Goal: Task Accomplishment & Management: Complete application form

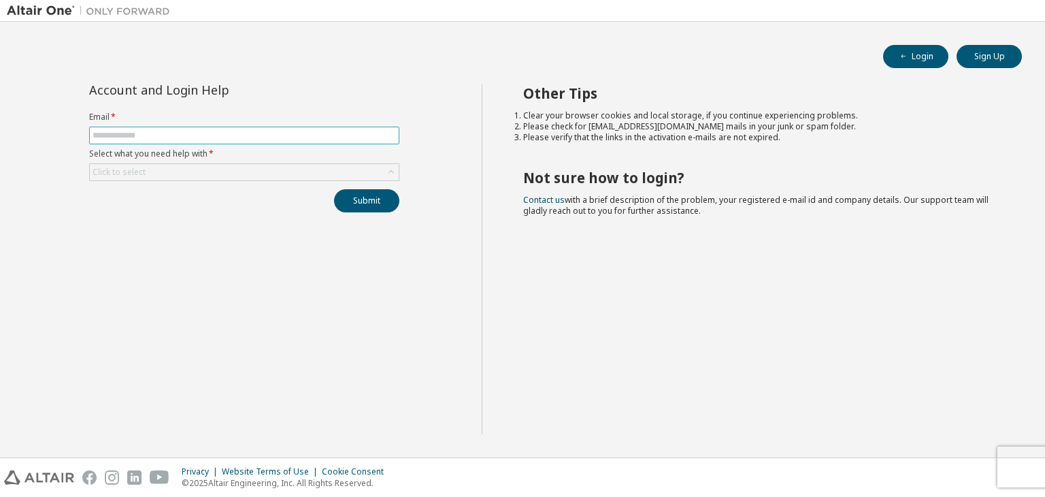
click at [185, 137] on input "text" at bounding box center [244, 135] width 303 height 11
type input "**********"
click at [189, 171] on div "Click to select" at bounding box center [244, 172] width 309 height 16
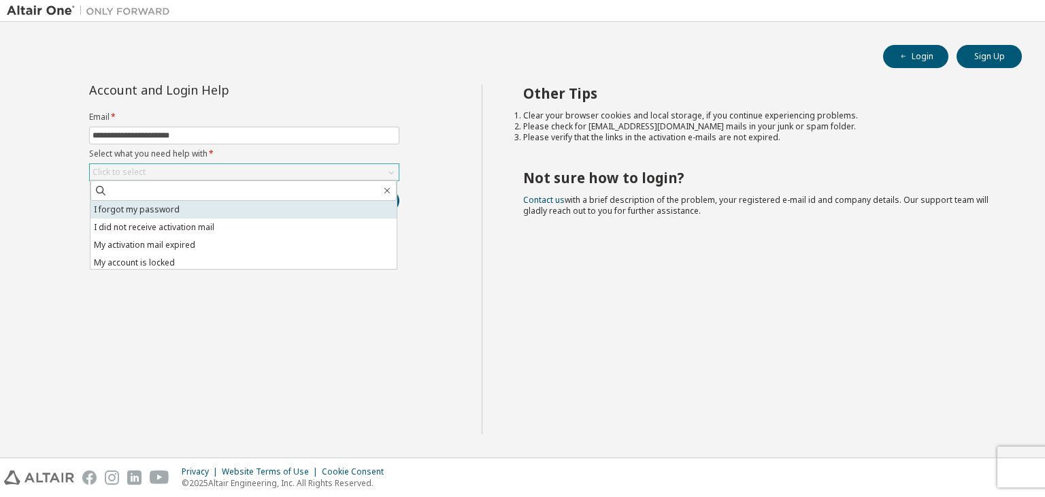
click at [191, 209] on li "I forgot my password" at bounding box center [243, 210] width 306 height 18
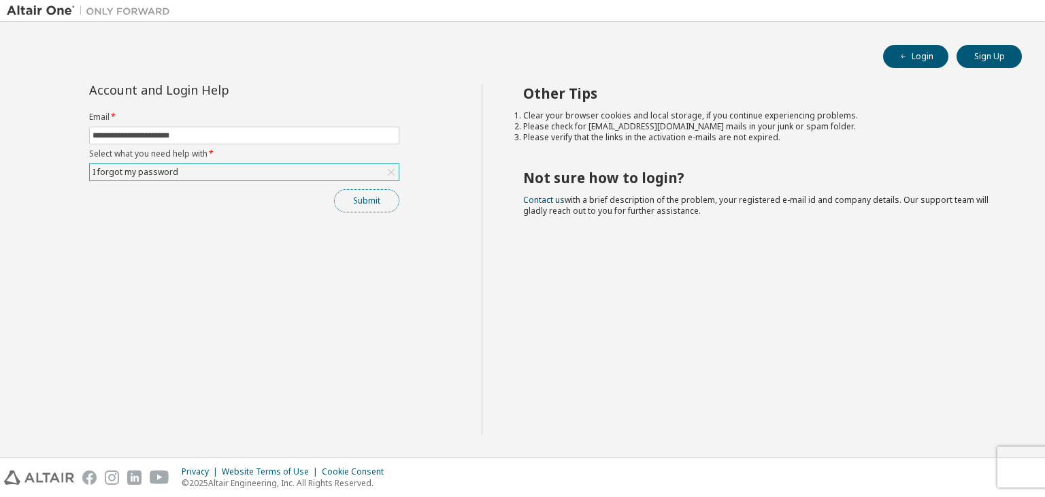
click at [365, 193] on button "Submit" at bounding box center [366, 200] width 65 height 23
click at [369, 201] on button "Submit" at bounding box center [366, 200] width 65 height 23
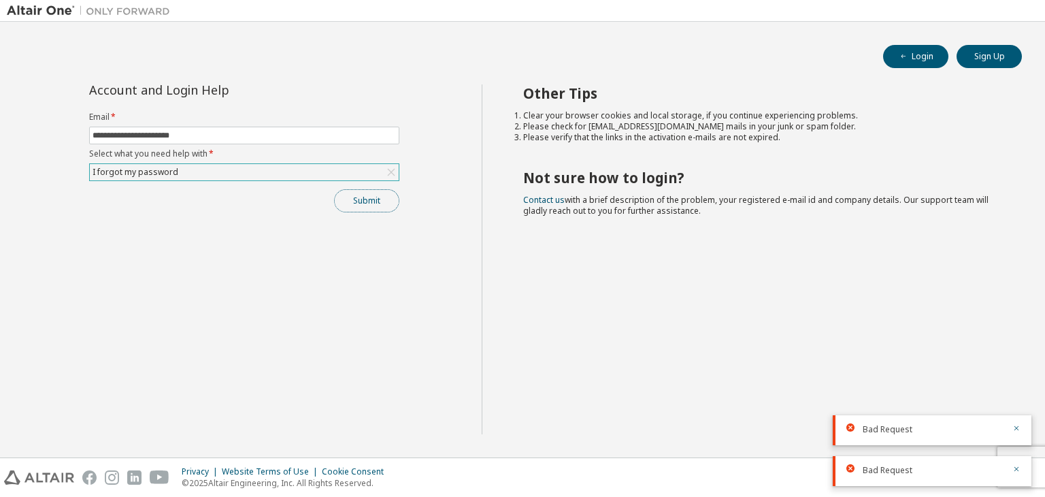
click at [369, 201] on button "Submit" at bounding box center [366, 200] width 65 height 23
click at [338, 170] on div "I forgot my password" at bounding box center [244, 172] width 309 height 16
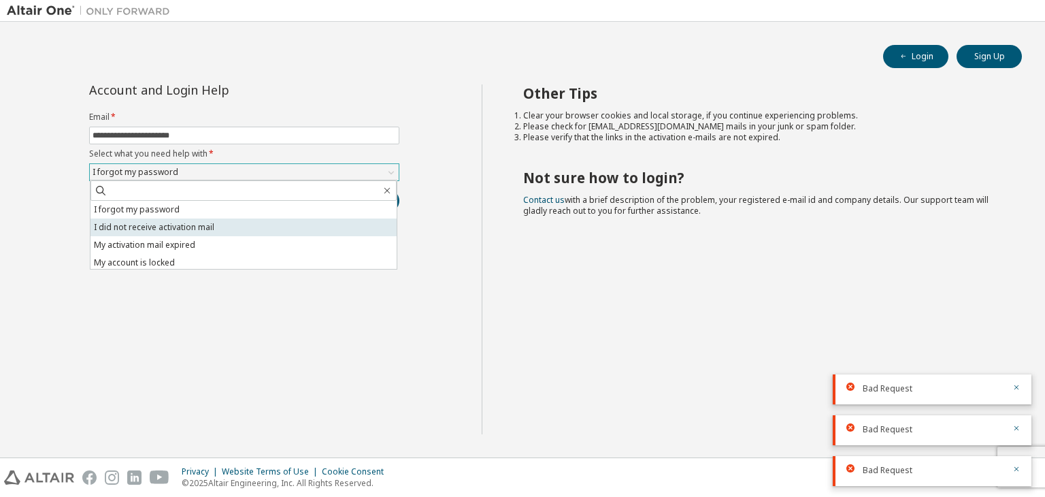
click at [316, 229] on li "I did not receive activation mail" at bounding box center [243, 227] width 306 height 18
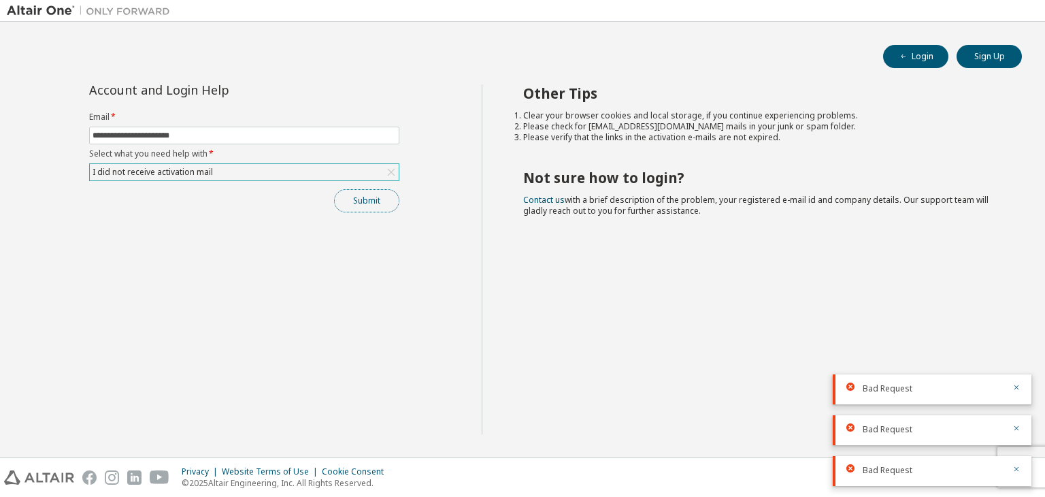
click at [362, 199] on button "Submit" at bounding box center [366, 200] width 65 height 23
click at [296, 167] on div "I did not receive activation mail" at bounding box center [244, 172] width 309 height 16
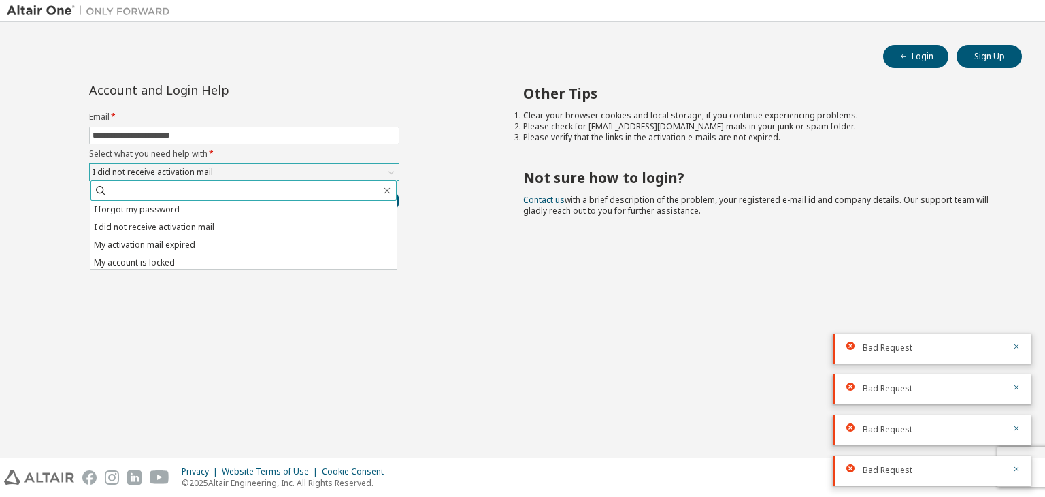
click at [330, 188] on input "text" at bounding box center [243, 191] width 273 height 14
click at [276, 172] on div "I did not receive activation mail" at bounding box center [244, 172] width 309 height 16
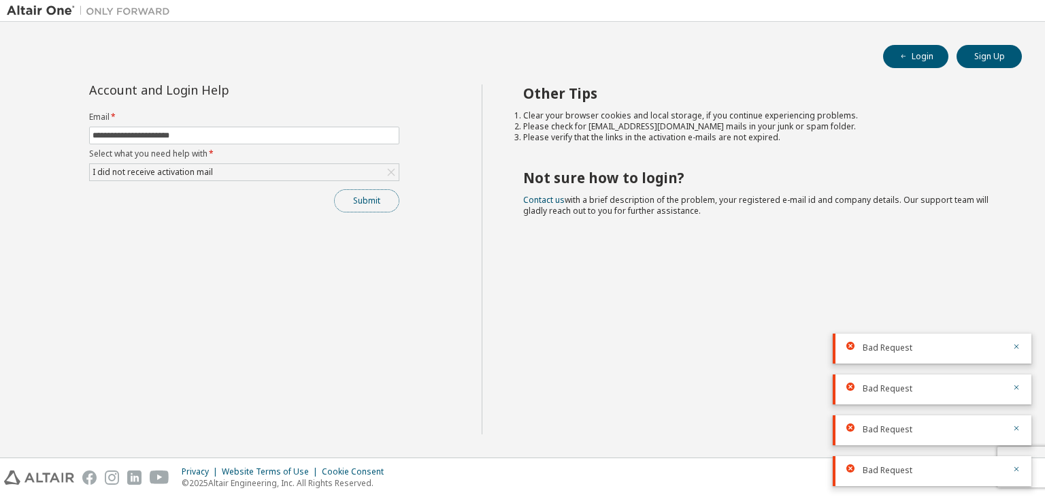
click at [354, 203] on button "Submit" at bounding box center [366, 200] width 65 height 23
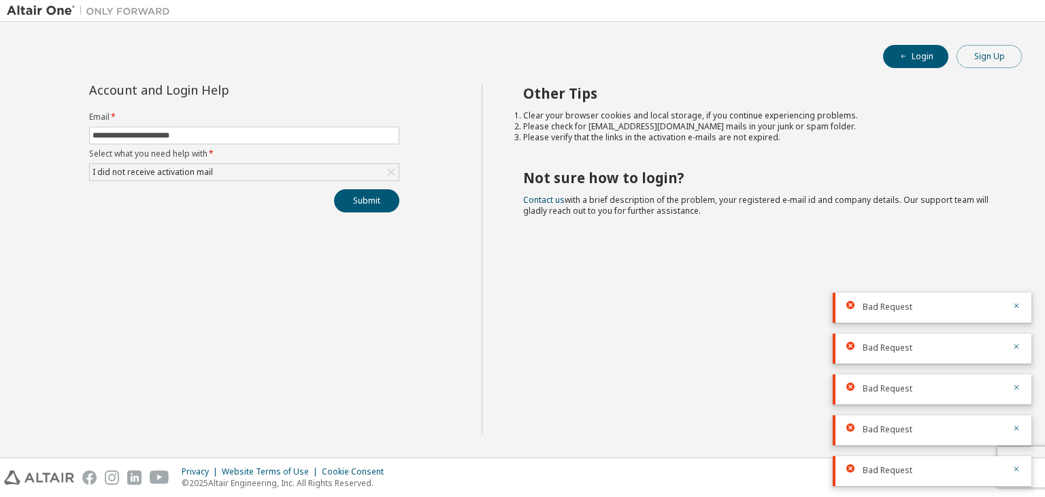
click at [977, 63] on button "Sign Up" at bounding box center [989, 56] width 65 height 23
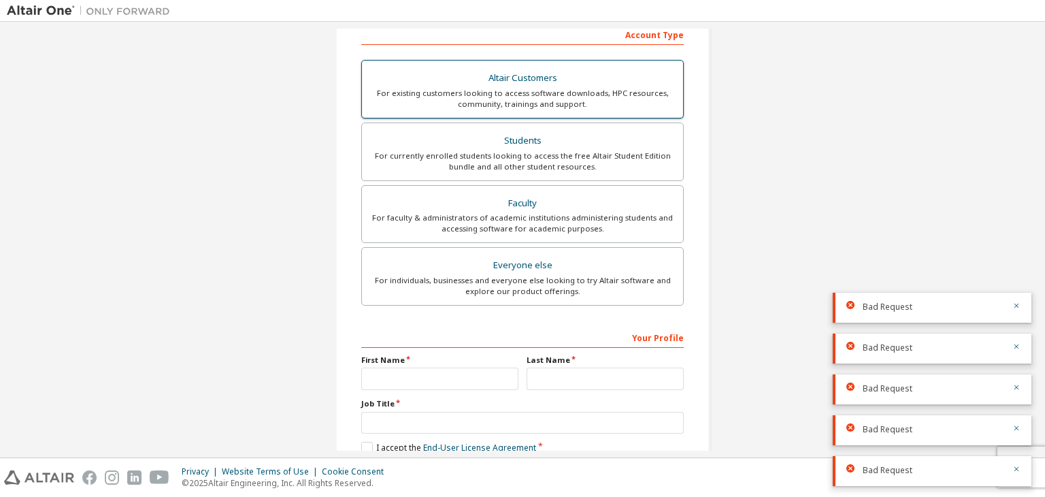
scroll to position [296, 0]
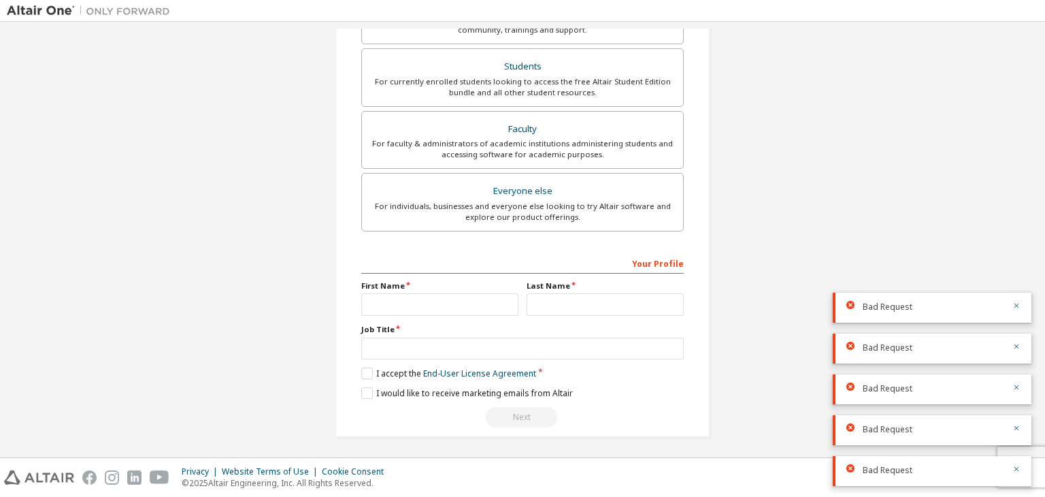
click at [393, 288] on label "First Name" at bounding box center [439, 285] width 157 height 11
click at [379, 252] on div "Your Profile" at bounding box center [522, 263] width 322 height 22
drag, startPoint x: 379, startPoint y: 251, endPoint x: 588, endPoint y: 256, distance: 208.9
click at [588, 256] on div "Your Profile" at bounding box center [522, 263] width 322 height 22
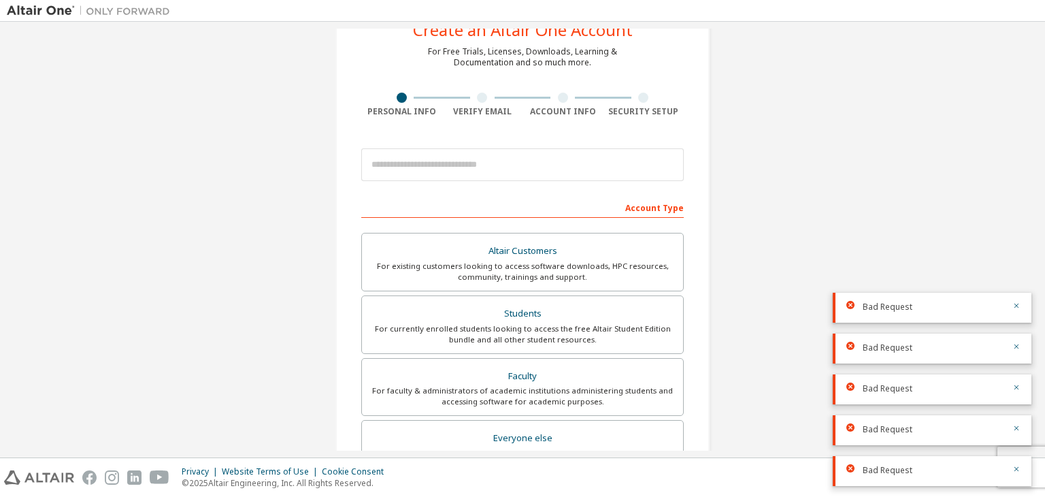
scroll to position [46, 0]
click at [649, 211] on div "Account Type" at bounding box center [522, 210] width 322 height 22
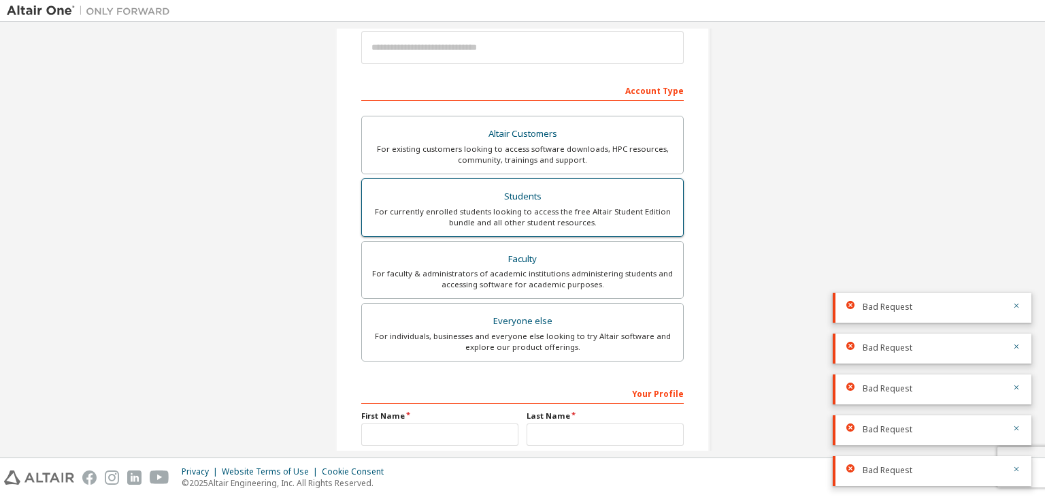
scroll to position [166, 0]
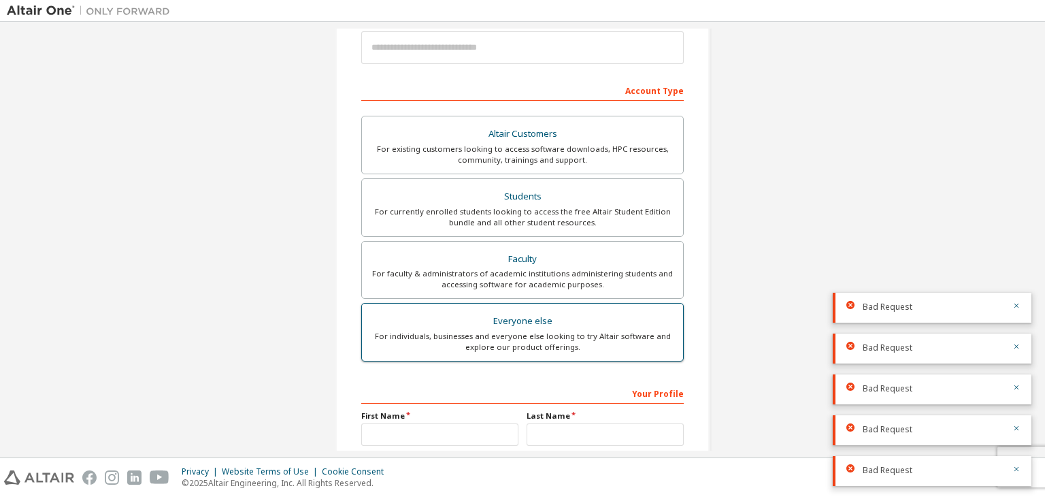
click at [534, 323] on div "Everyone else" at bounding box center [522, 321] width 305 height 19
click at [582, 312] on div "Everyone else" at bounding box center [522, 321] width 305 height 19
click at [610, 339] on div "For individuals, businesses and everyone else looking to try Altair software an…" at bounding box center [522, 342] width 305 height 22
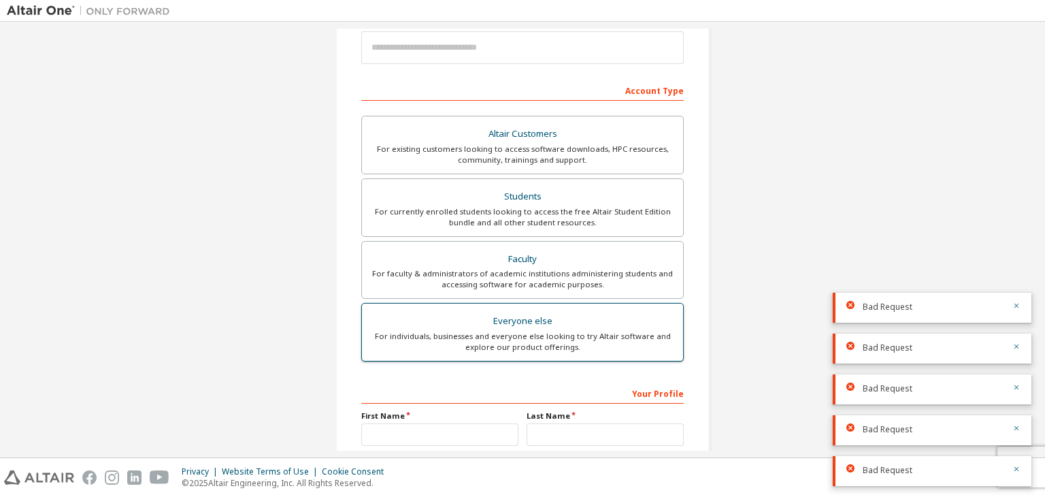
click at [610, 339] on div "For individuals, businesses and everyone else looking to try Altair software an…" at bounding box center [522, 342] width 305 height 22
click at [613, 344] on div "For individuals, businesses and everyone else looking to try Altair software an…" at bounding box center [522, 342] width 305 height 22
click at [453, 322] on div "Everyone else" at bounding box center [522, 321] width 305 height 19
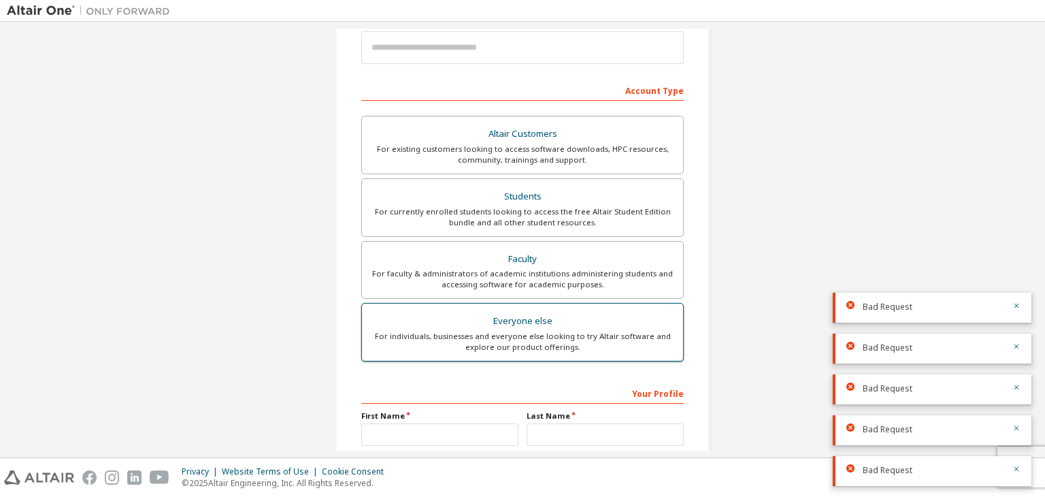
click at [454, 319] on div "Everyone else" at bounding box center [522, 321] width 305 height 19
click at [454, 314] on div "Everyone else" at bounding box center [522, 321] width 305 height 19
click at [454, 312] on div "Everyone else" at bounding box center [522, 321] width 305 height 19
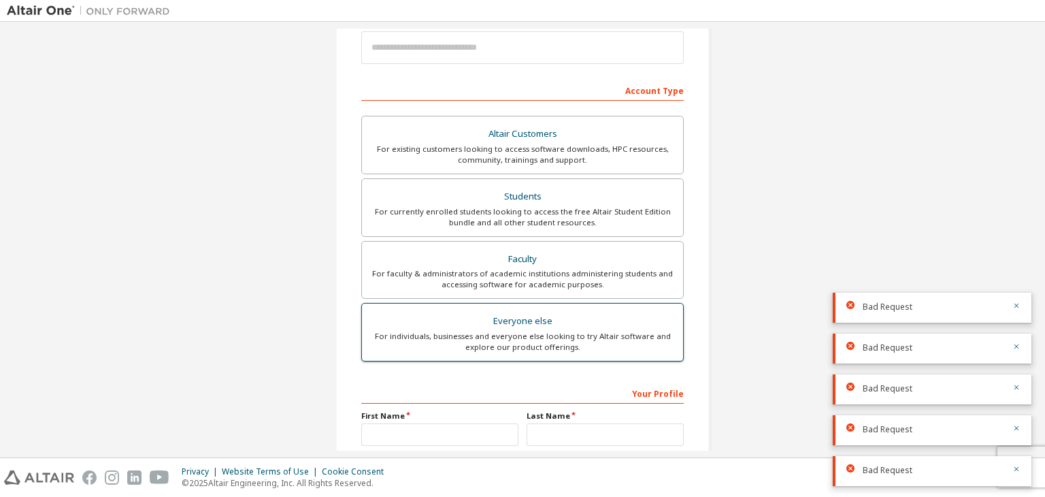
click at [454, 312] on div "Everyone else" at bounding box center [522, 321] width 305 height 19
click at [613, 308] on label "Everyone else For individuals, businesses and everyone else looking to try Alta…" at bounding box center [522, 332] width 322 height 59
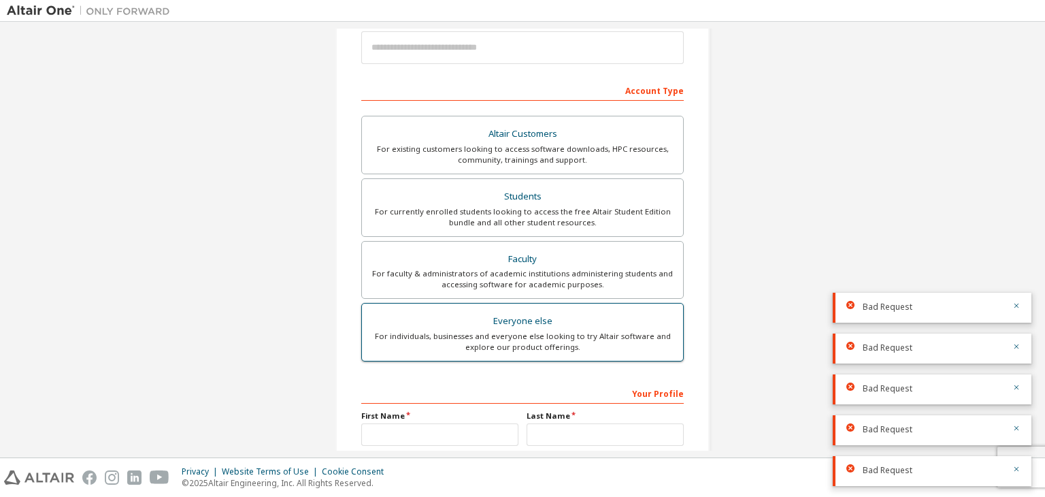
click at [613, 308] on label "Everyone else For individuals, businesses and everyone else looking to try Alta…" at bounding box center [522, 332] width 322 height 59
click at [614, 304] on label "Everyone else For individuals, businesses and everyone else looking to try Alta…" at bounding box center [522, 332] width 322 height 59
click at [588, 333] on div "For individuals, businesses and everyone else looking to try Altair software an…" at bounding box center [522, 342] width 305 height 22
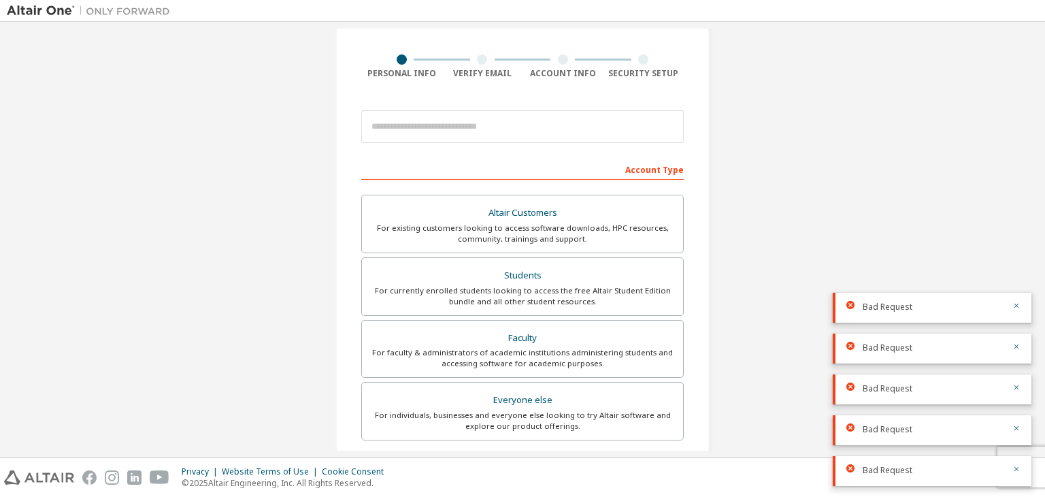
scroll to position [296, 0]
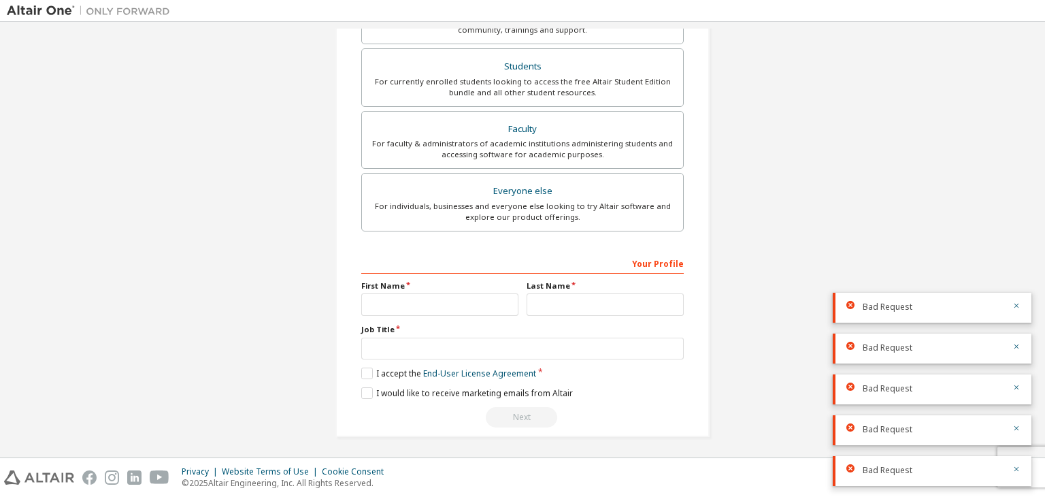
click at [128, 18] on div at bounding box center [88, 10] width 177 height 21
drag, startPoint x: 128, startPoint y: 18, endPoint x: 127, endPoint y: 9, distance: 8.9
click at [127, 9] on div at bounding box center [88, 10] width 177 height 21
click at [127, 9] on img at bounding box center [92, 11] width 170 height 14
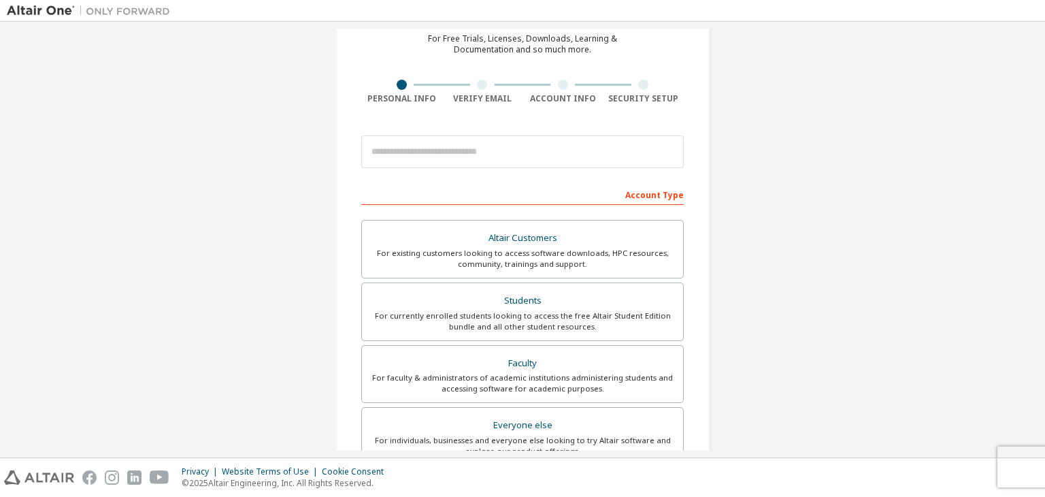
scroll to position [61, 0]
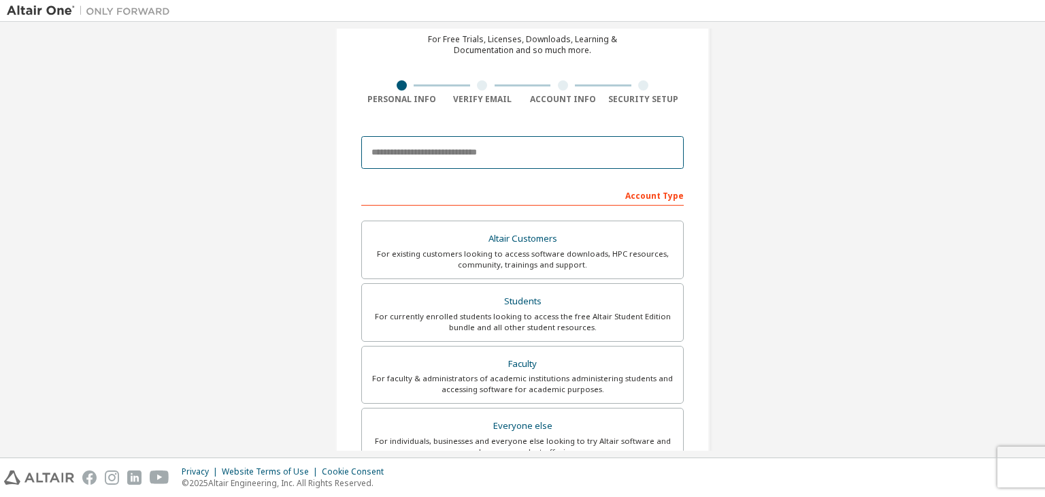
click at [434, 146] on input "email" at bounding box center [522, 152] width 322 height 33
type input "**********"
click at [477, 156] on input "**********" at bounding box center [522, 152] width 322 height 33
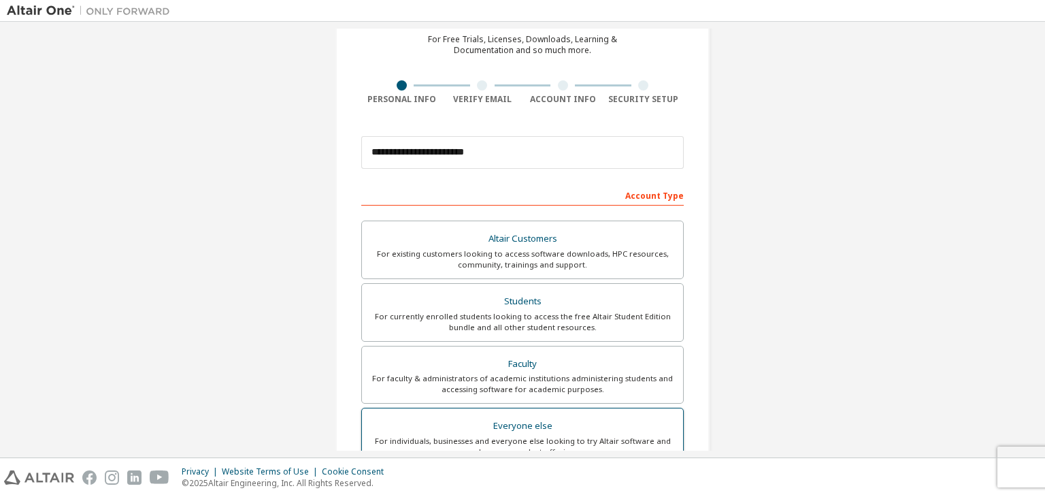
click at [501, 412] on label "Everyone else For individuals, businesses and everyone else looking to try Alta…" at bounding box center [522, 437] width 322 height 59
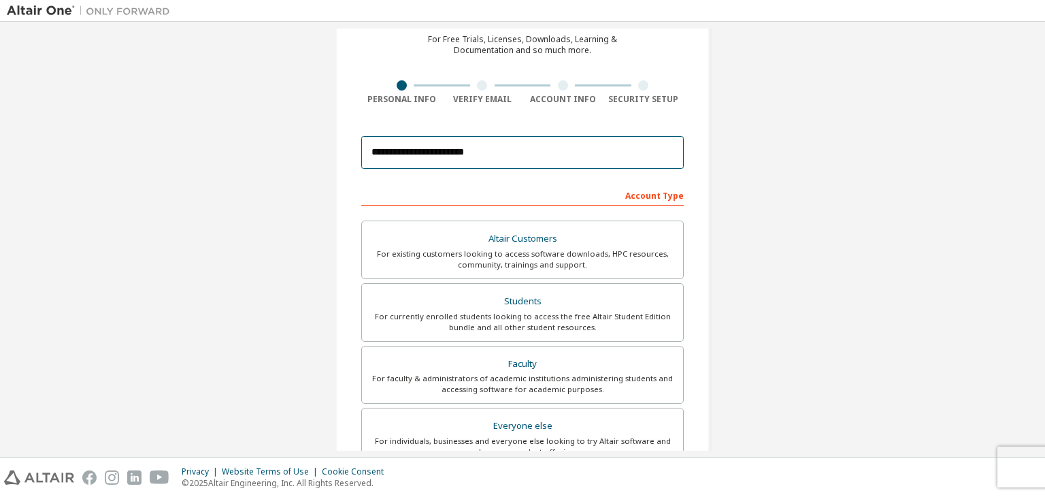
click at [493, 155] on input "**********" at bounding box center [522, 152] width 322 height 33
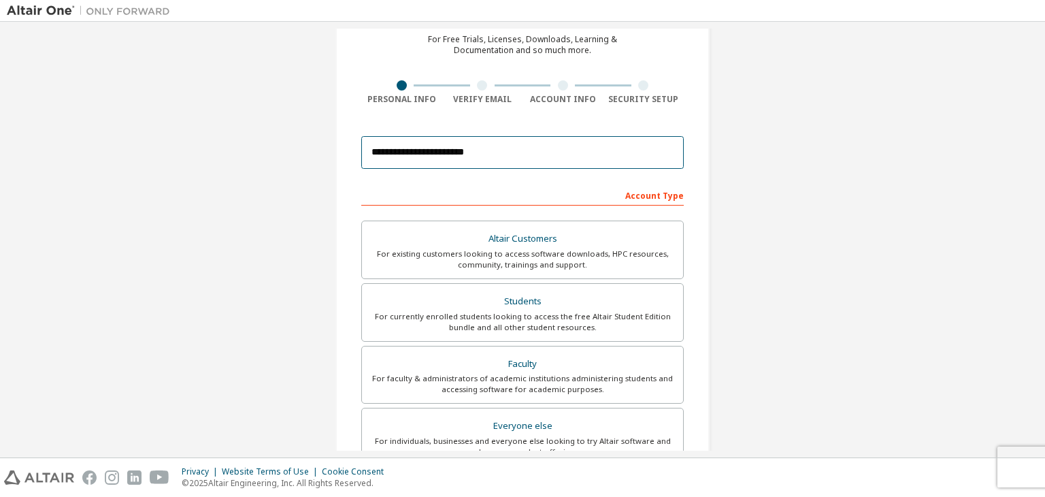
click at [529, 150] on input "**********" at bounding box center [522, 152] width 322 height 33
drag, startPoint x: 529, startPoint y: 150, endPoint x: 356, endPoint y: 156, distance: 173.6
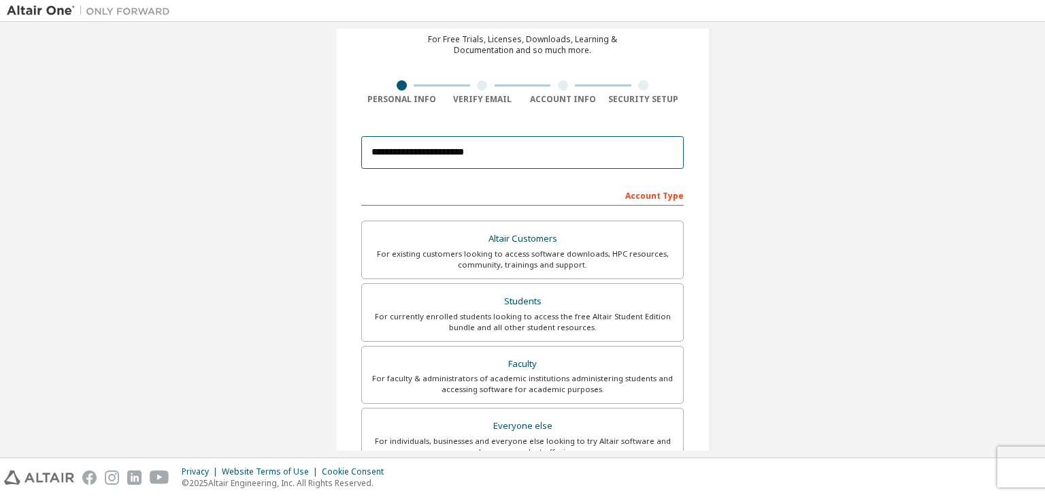
click at [356, 156] on div "**********" at bounding box center [522, 328] width 374 height 688
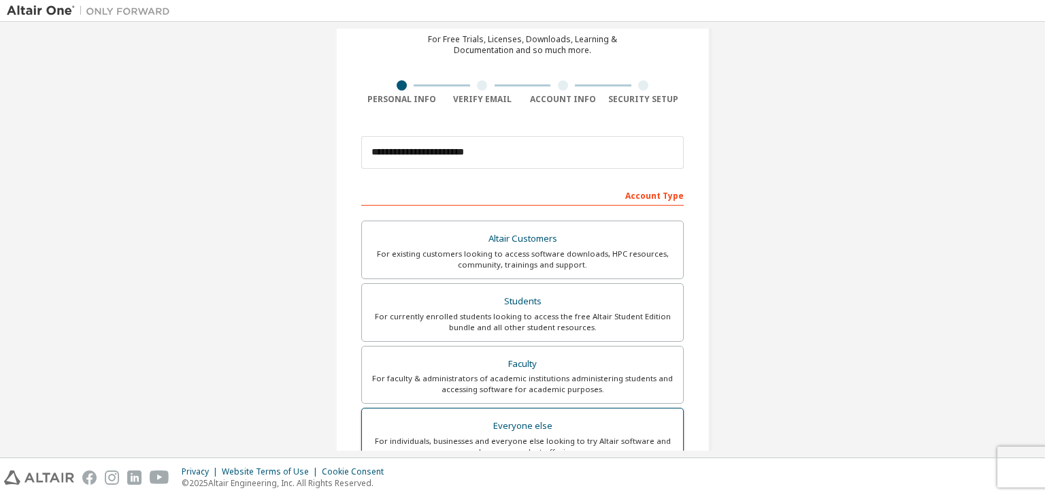
click at [433, 416] on div "Everyone else" at bounding box center [522, 425] width 305 height 19
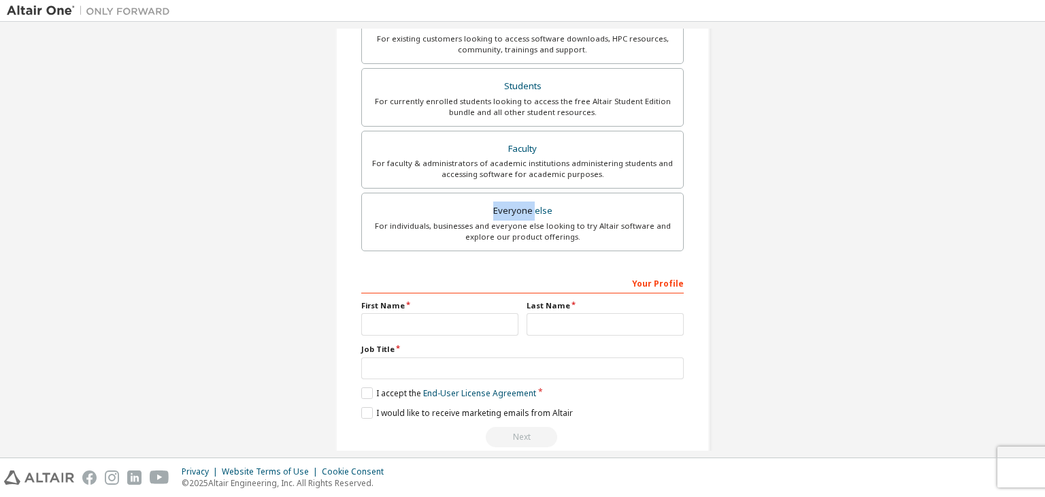
scroll to position [277, 0]
click at [436, 320] on input "text" at bounding box center [439, 323] width 157 height 22
type input "*****"
click at [543, 325] on input "text" at bounding box center [605, 323] width 157 height 22
type input "******"
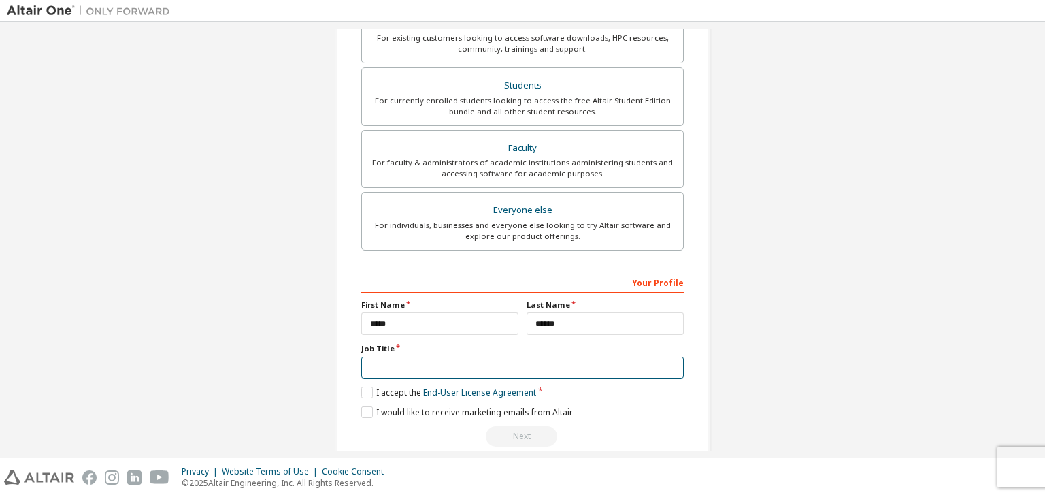
click at [487, 373] on input "text" at bounding box center [522, 367] width 322 height 22
click at [370, 360] on input "text" at bounding box center [522, 367] width 322 height 22
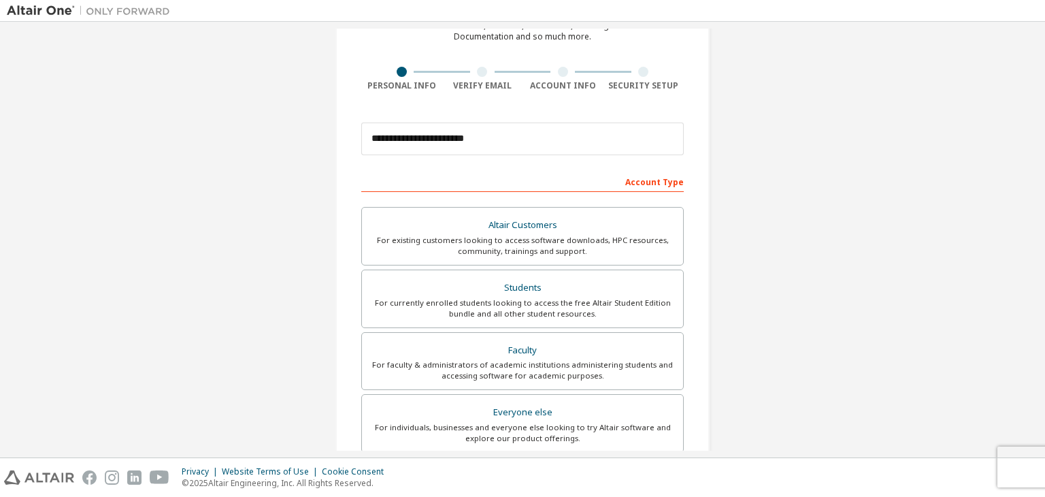
scroll to position [68, 0]
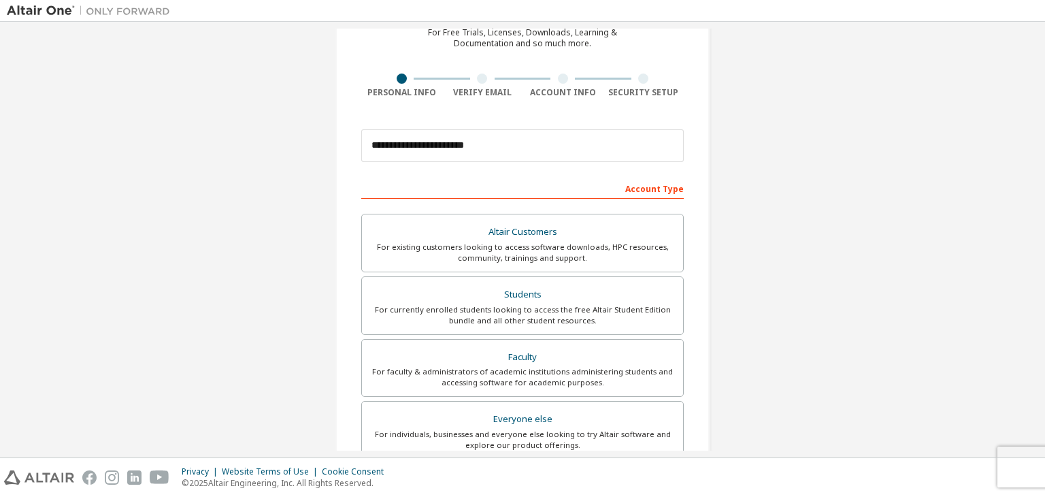
type input "*******"
drag, startPoint x: 487, startPoint y: 133, endPoint x: 420, endPoint y: 169, distance: 76.1
click at [420, 169] on form "**********" at bounding box center [522, 388] width 322 height 533
click at [542, 422] on div "Everyone else" at bounding box center [522, 419] width 305 height 19
click at [533, 424] on div "Everyone else" at bounding box center [522, 419] width 305 height 19
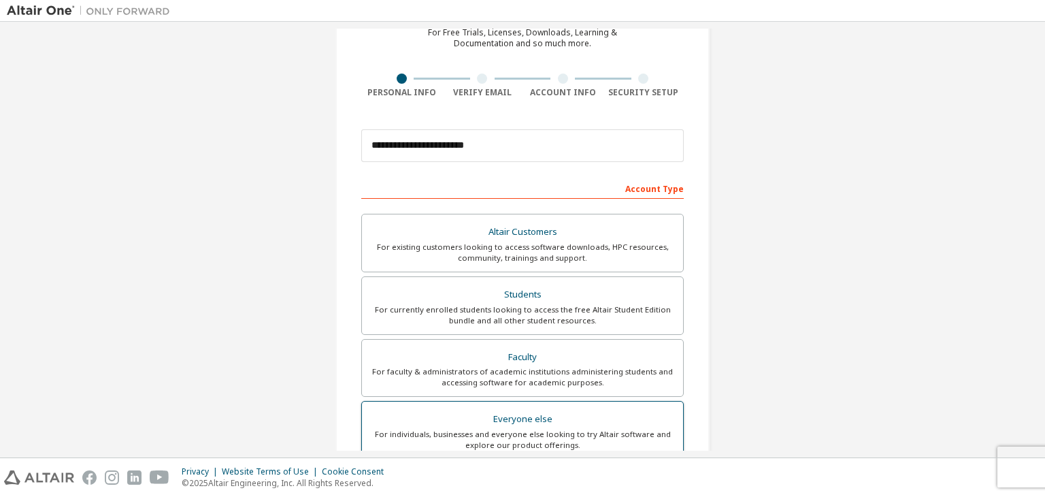
click at [533, 424] on div "Everyone else" at bounding box center [522, 419] width 305 height 19
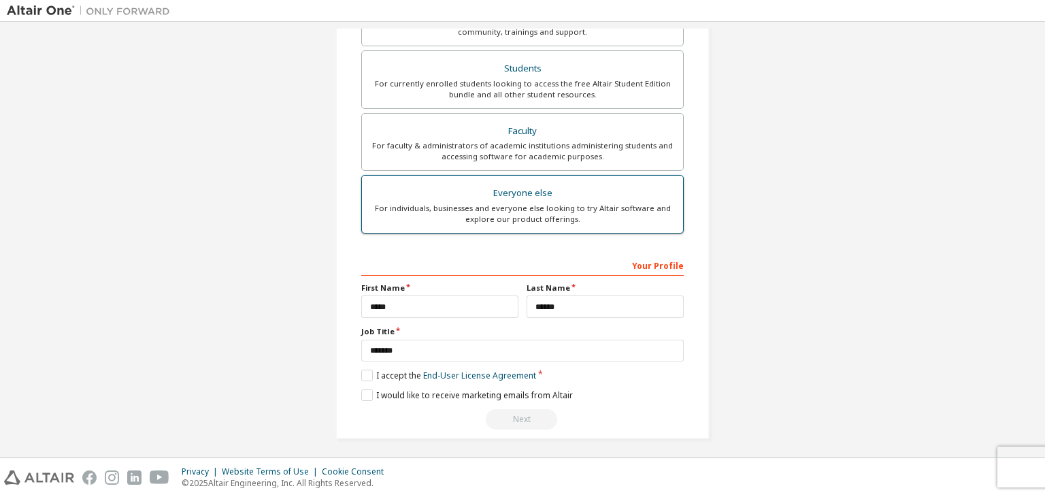
scroll to position [296, 0]
click at [365, 360] on div "Your Profile First Name ***** Last Name ****** Job Title ******* Please provide…" at bounding box center [522, 340] width 322 height 176
click at [362, 368] on label "I accept the End-User License Agreement" at bounding box center [448, 373] width 175 height 12
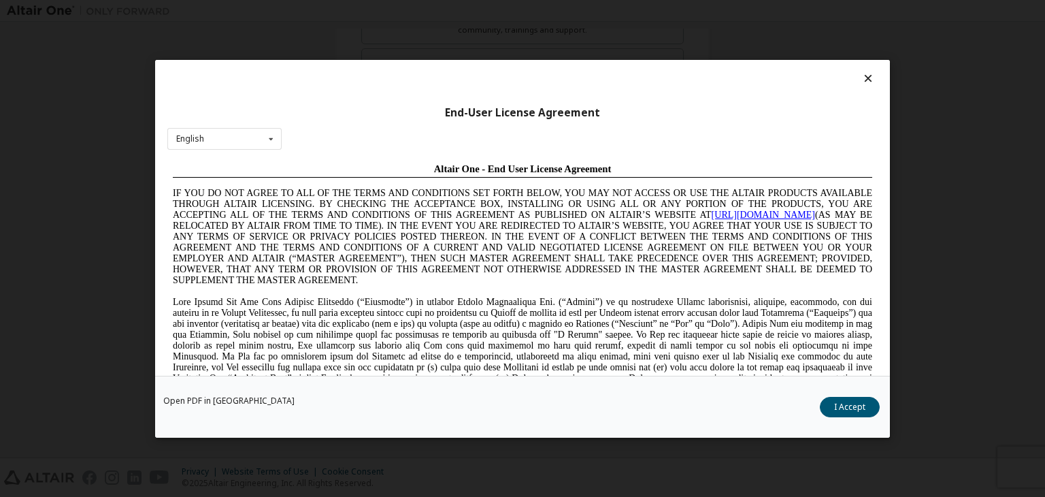
scroll to position [0, 0]
click at [854, 403] on button "I Accept" at bounding box center [850, 407] width 60 height 20
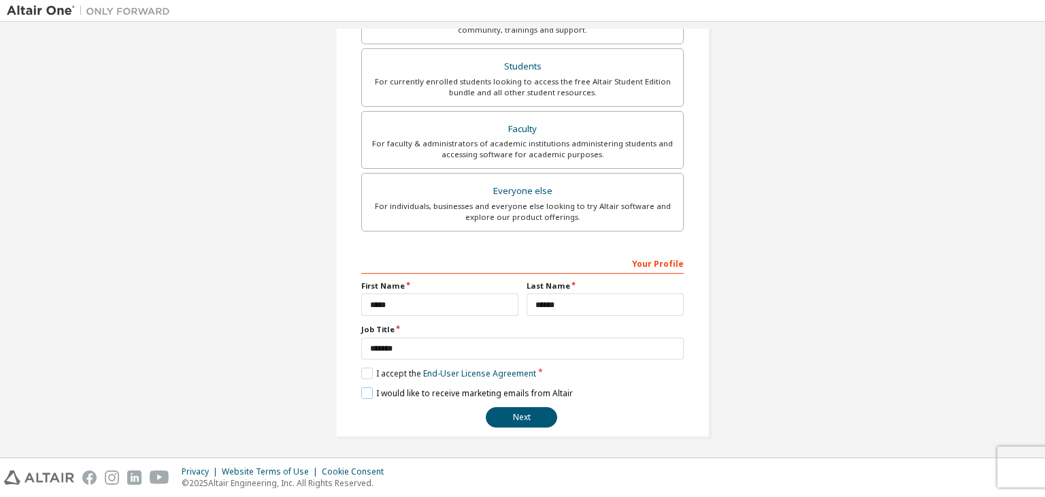
click at [388, 394] on label "I would like to receive marketing emails from Altair" at bounding box center [467, 393] width 212 height 12
click at [361, 391] on label "I would like to receive marketing emails from Altair" at bounding box center [467, 393] width 212 height 12
click at [361, 373] on label "I accept the End-User License Agreement" at bounding box center [448, 373] width 175 height 12
click at [363, 393] on label "I would like to receive marketing emails from Altair" at bounding box center [467, 393] width 212 height 12
click at [362, 375] on label "I accept the End-User License Agreement" at bounding box center [448, 373] width 175 height 12
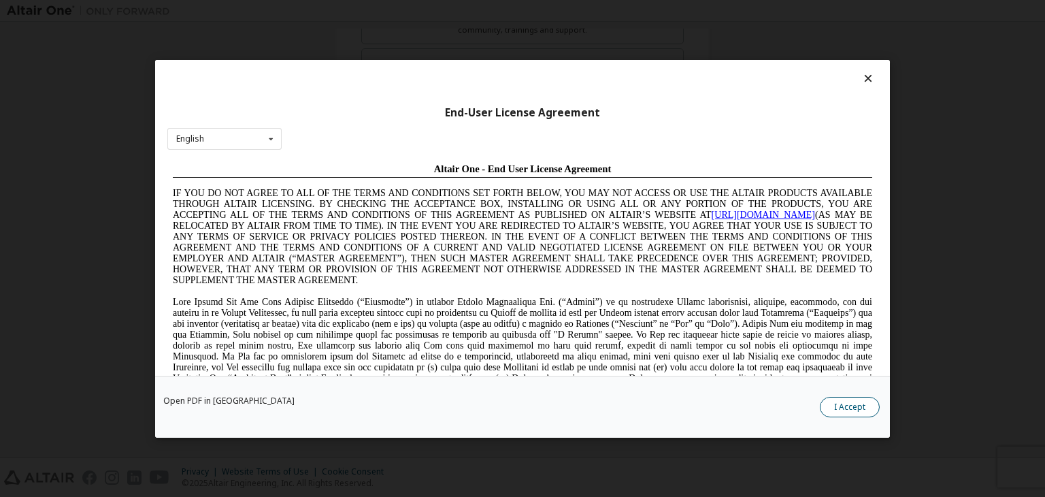
click at [862, 412] on button "I Accept" at bounding box center [850, 407] width 60 height 20
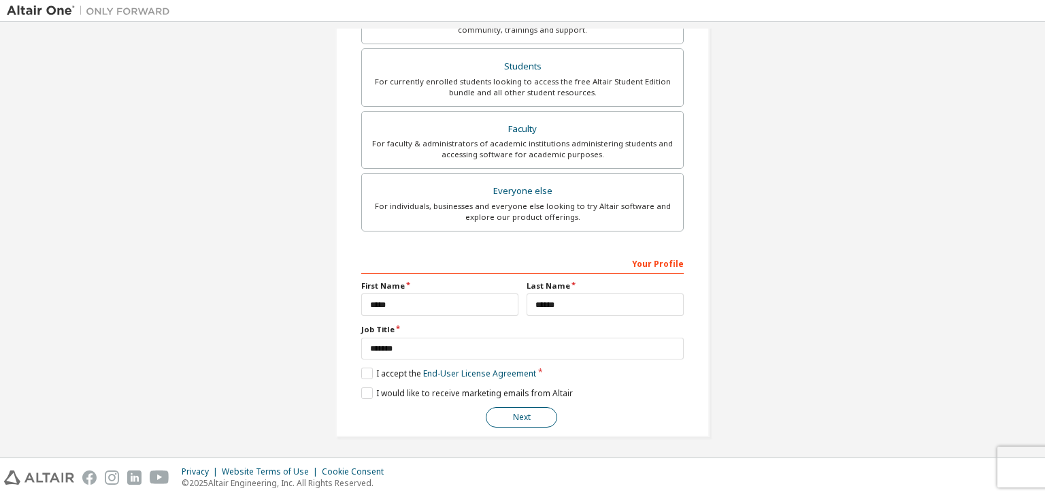
click at [533, 414] on button "Next" at bounding box center [521, 417] width 71 height 20
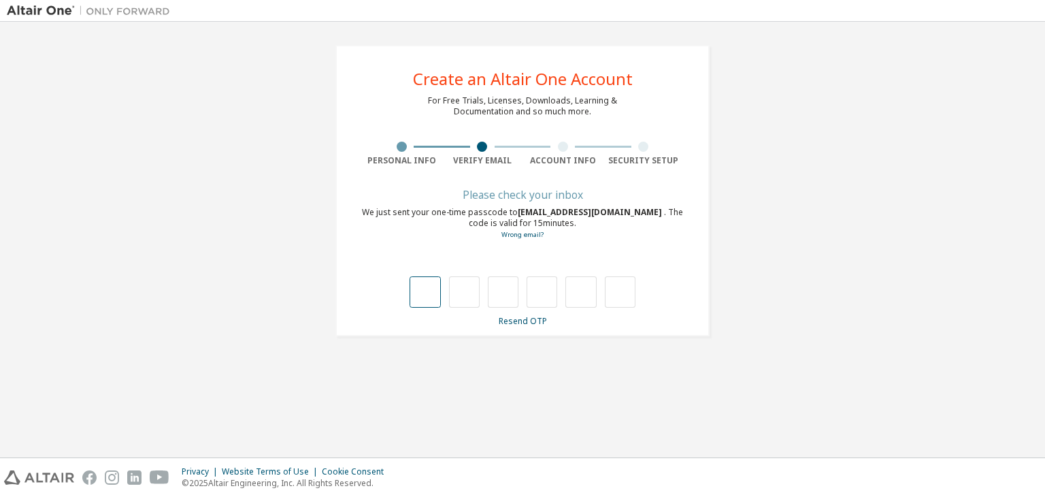
click at [427, 288] on input "text" at bounding box center [425, 291] width 31 height 31
click at [428, 286] on input "text" at bounding box center [425, 291] width 31 height 31
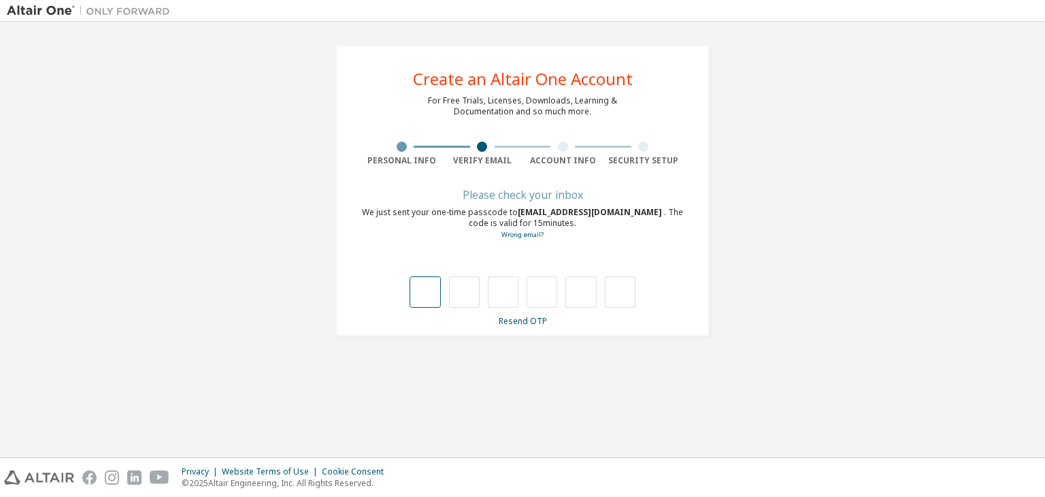
click at [428, 286] on input "text" at bounding box center [425, 291] width 31 height 31
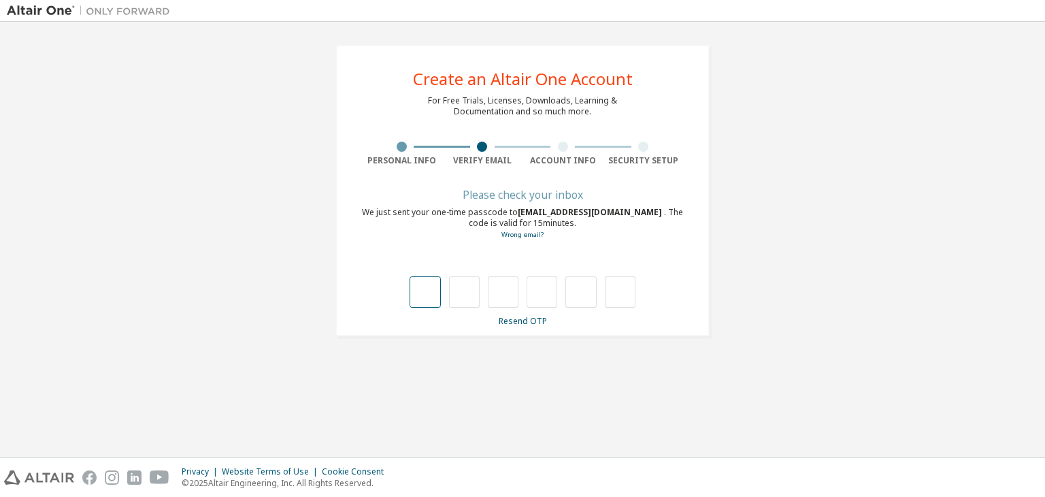
click at [416, 293] on input "text" at bounding box center [425, 291] width 31 height 31
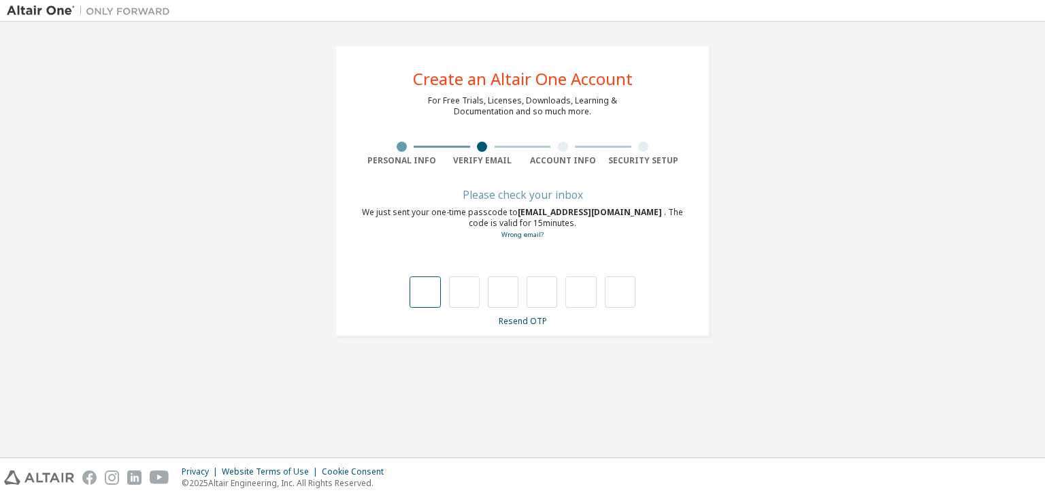
click at [416, 293] on input "text" at bounding box center [425, 291] width 31 height 31
click at [431, 293] on input "text" at bounding box center [425, 291] width 31 height 31
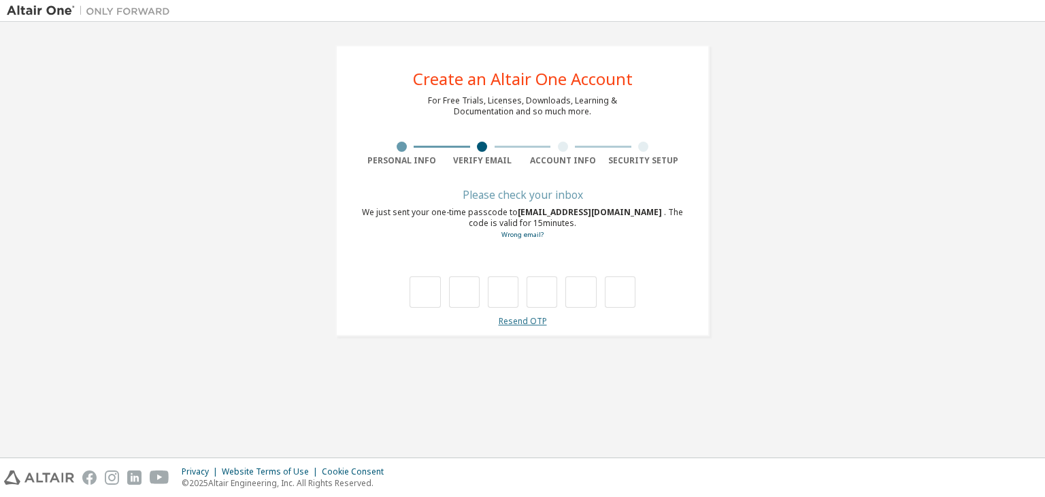
click at [523, 323] on link "Resend OTP" at bounding box center [523, 321] width 48 height 12
click at [414, 300] on input "text" at bounding box center [425, 291] width 31 height 31
click at [428, 286] on input "text" at bounding box center [425, 291] width 31 height 31
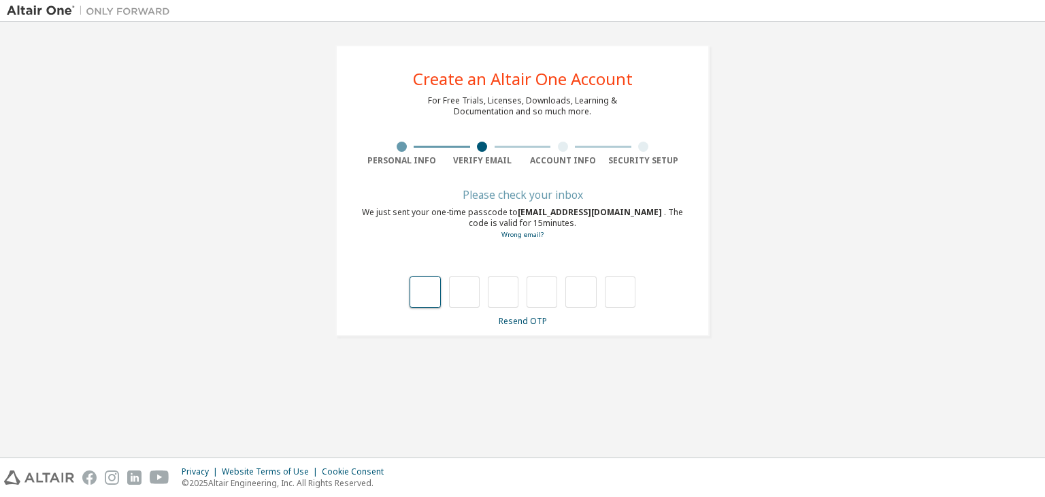
click at [428, 286] on input "text" at bounding box center [425, 291] width 31 height 31
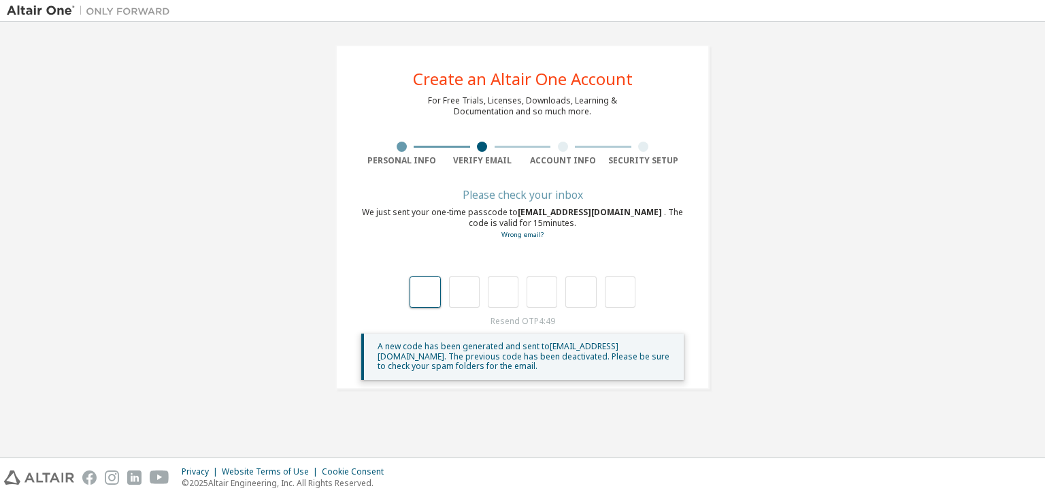
click at [428, 286] on input "text" at bounding box center [425, 291] width 31 height 31
drag, startPoint x: 428, startPoint y: 286, endPoint x: 435, endPoint y: 293, distance: 10.1
click at [435, 293] on input "text" at bounding box center [425, 291] width 31 height 31
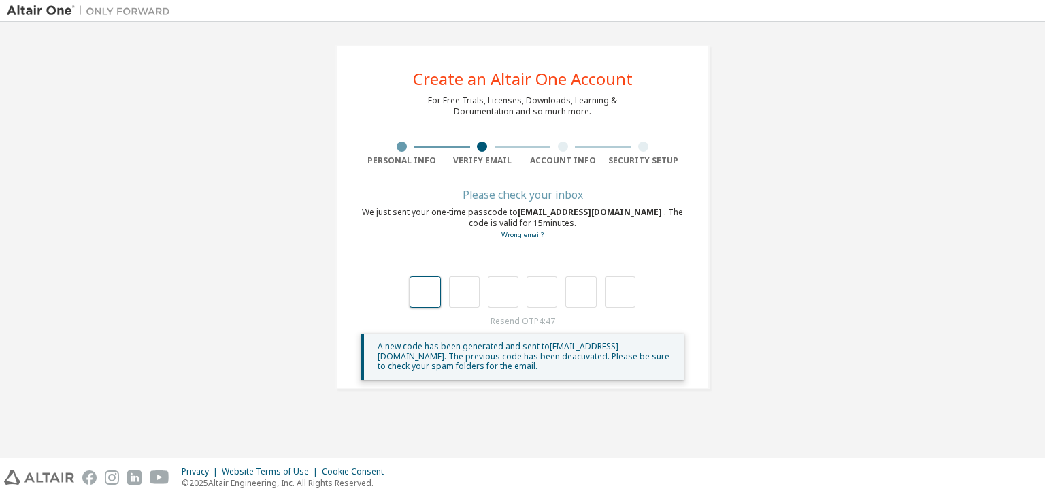
click at [435, 293] on input "text" at bounding box center [425, 291] width 31 height 31
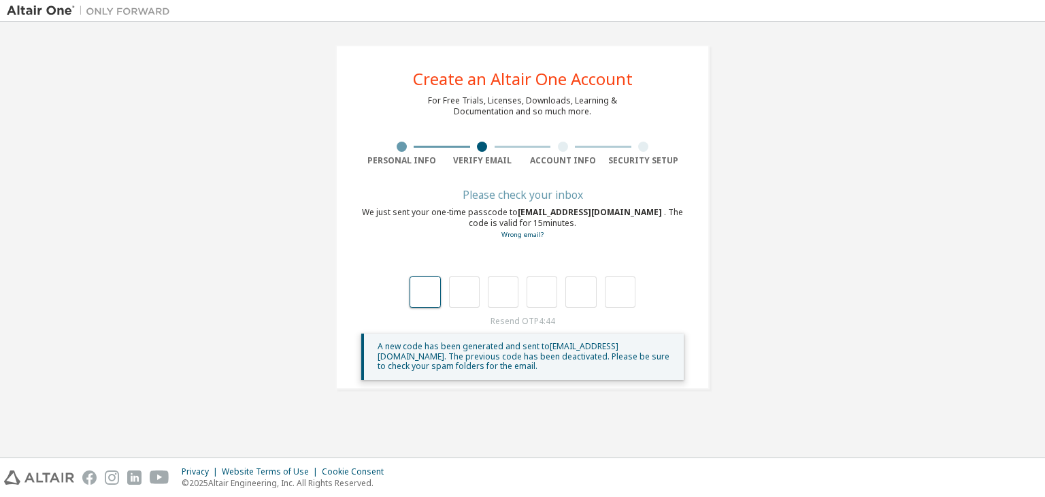
click at [435, 293] on input "text" at bounding box center [425, 291] width 31 height 31
drag, startPoint x: 435, startPoint y: 293, endPoint x: 421, endPoint y: 295, distance: 14.4
click at [421, 295] on input "text" at bounding box center [425, 291] width 31 height 31
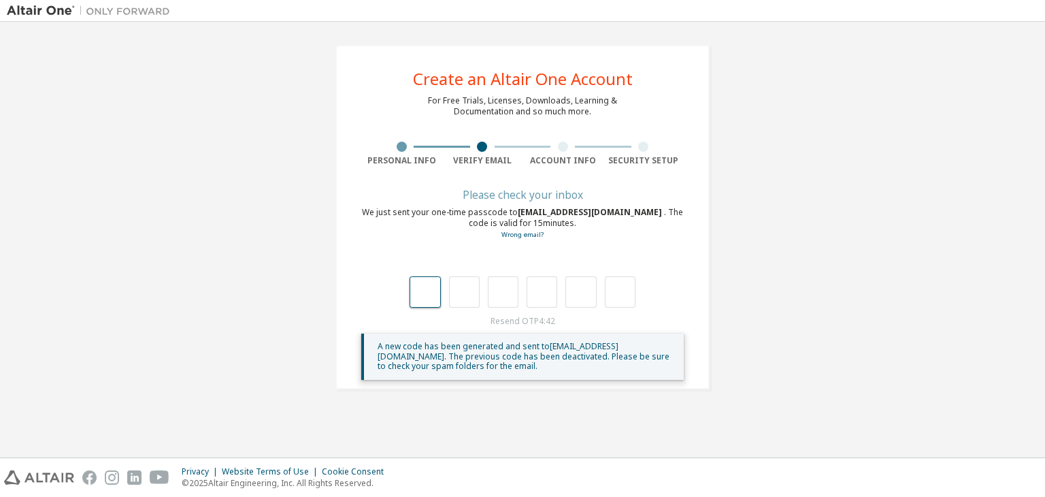
click at [421, 295] on input "text" at bounding box center [425, 291] width 31 height 31
drag, startPoint x: 421, startPoint y: 295, endPoint x: 428, endPoint y: 289, distance: 8.7
click at [428, 289] on input "text" at bounding box center [425, 291] width 31 height 31
drag, startPoint x: 428, startPoint y: 289, endPoint x: 467, endPoint y: 290, distance: 38.8
click at [467, 290] on div at bounding box center [523, 291] width 226 height 31
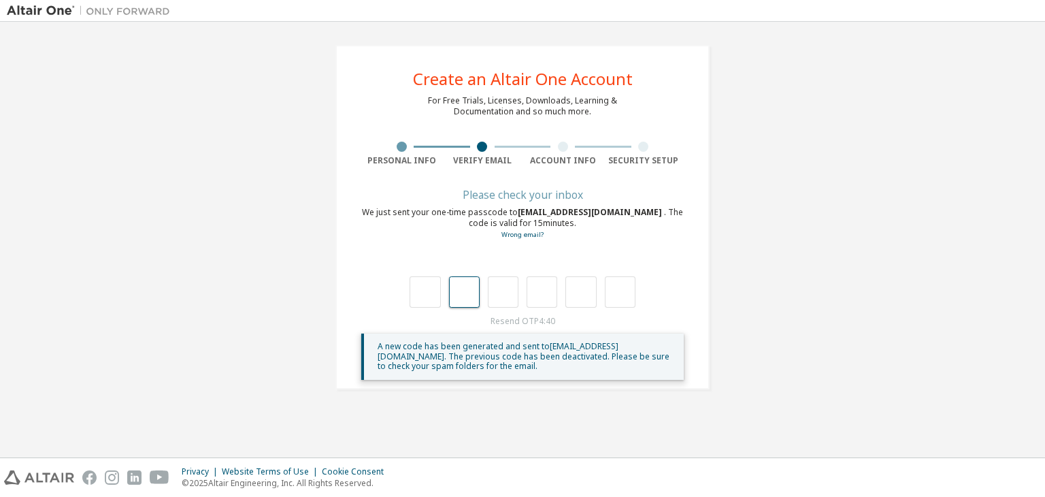
click at [467, 290] on input "text" at bounding box center [464, 291] width 31 height 31
click at [511, 297] on input "text" at bounding box center [503, 291] width 31 height 31
